Goal: Task Accomplishment & Management: Use online tool/utility

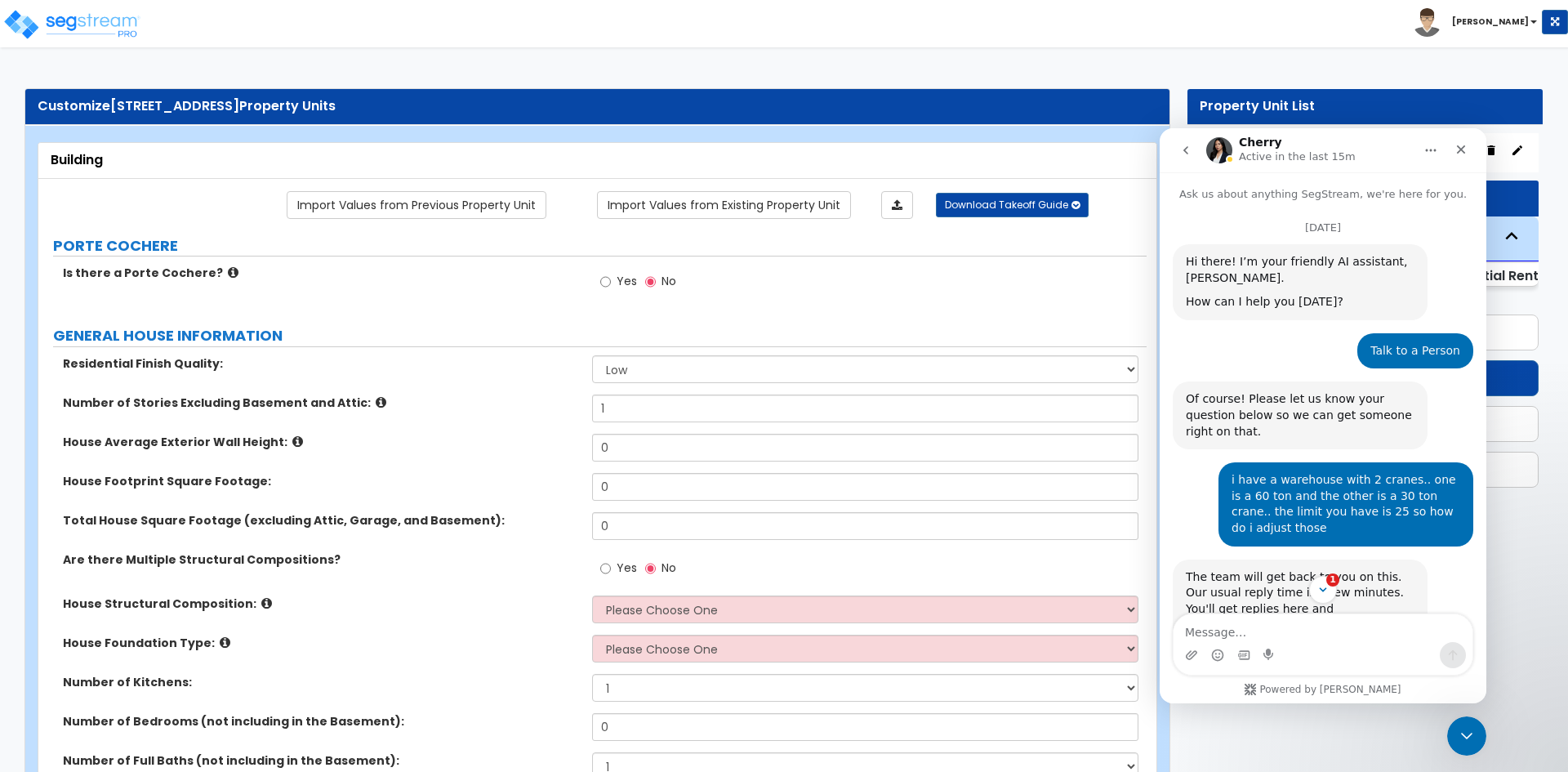
scroll to position [722, 0]
